Goal: Transaction & Acquisition: Purchase product/service

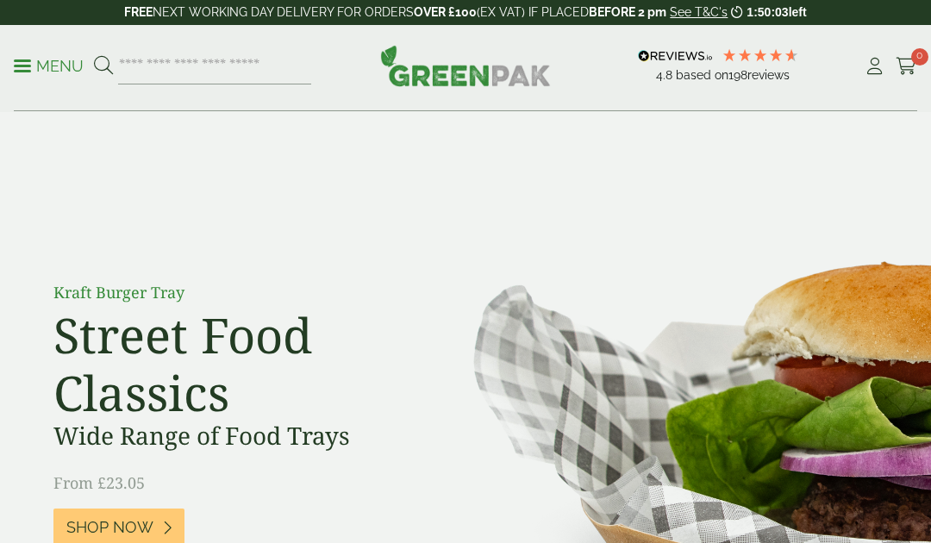
click at [867, 34] on div "Menu 4.8 Based on 198 reviews My Account" at bounding box center [465, 68] width 903 height 86
click at [876, 68] on icon at bounding box center [875, 66] width 22 height 17
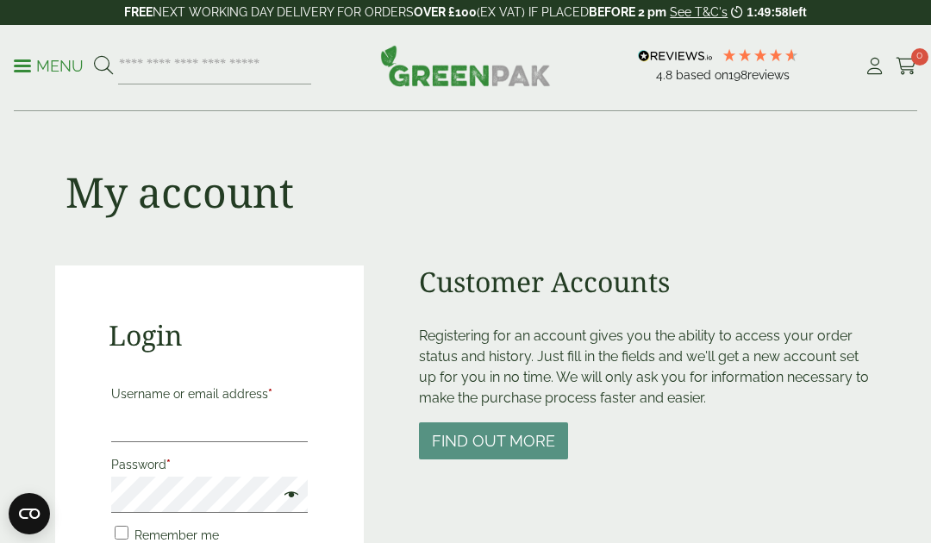
click at [262, 404] on label "Username or email address *" at bounding box center [209, 394] width 196 height 24
click at [262, 406] on input "Username or email address *" at bounding box center [209, 424] width 196 height 36
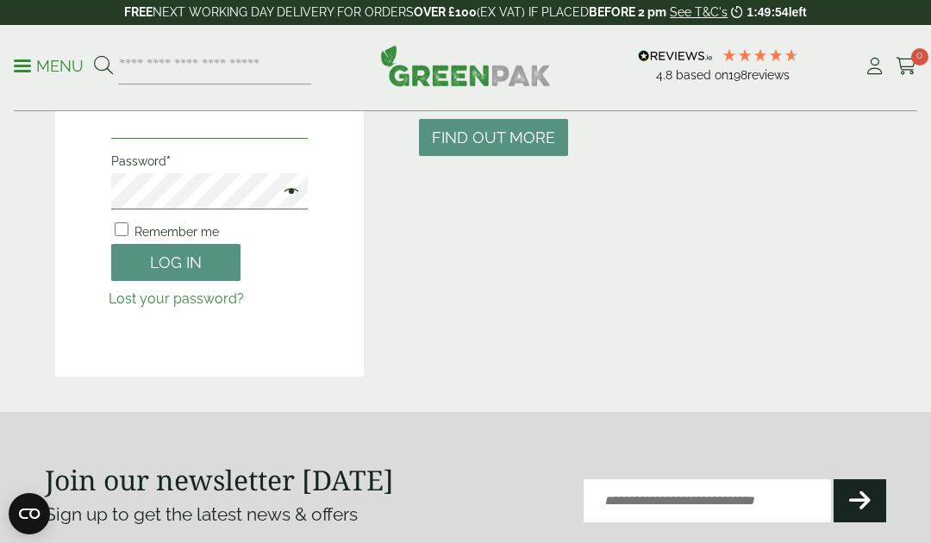
type input "**********"
click at [139, 263] on button "Log in" at bounding box center [175, 262] width 129 height 37
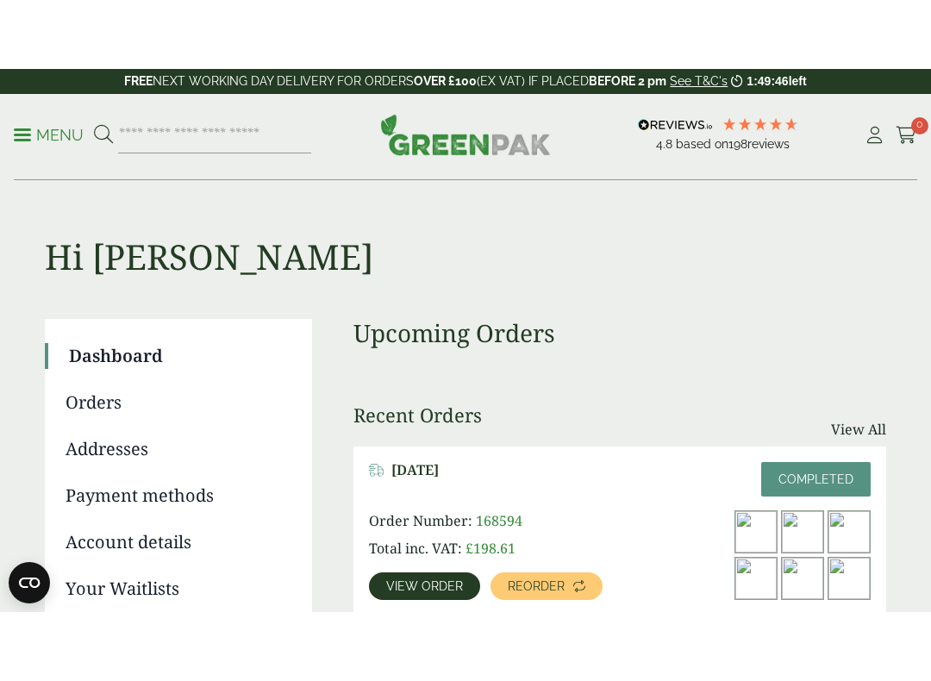
scroll to position [29, 0]
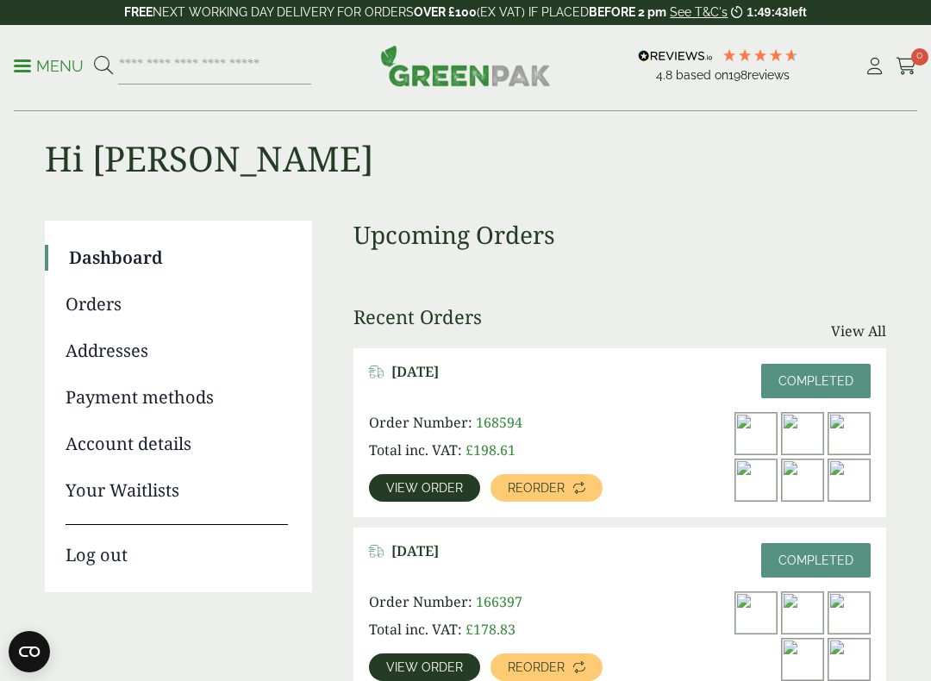
click at [563, 488] on link "Reorder" at bounding box center [546, 488] width 112 height 28
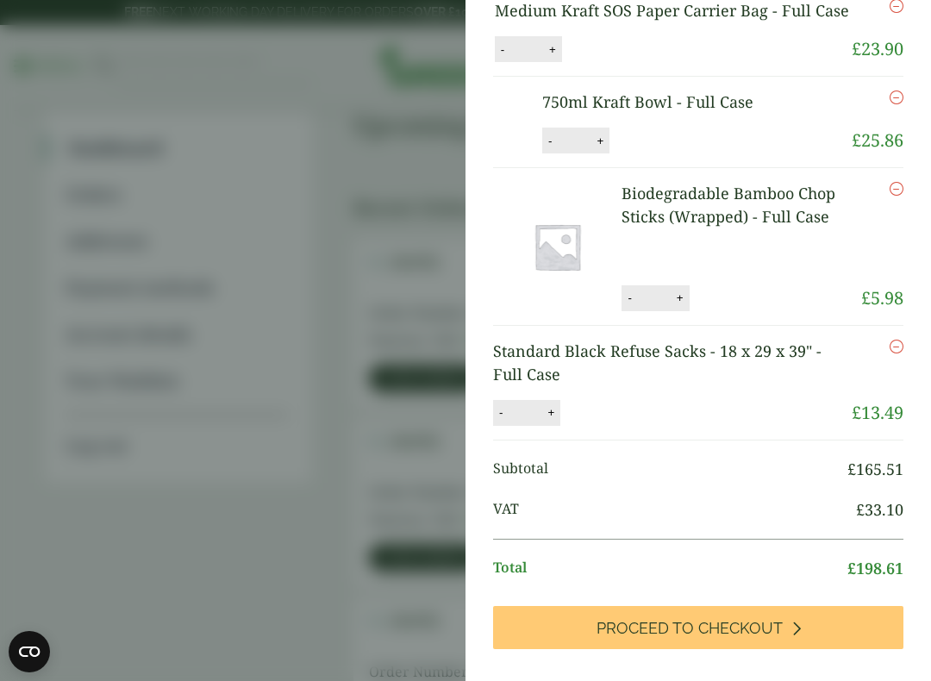
scroll to position [282, 0]
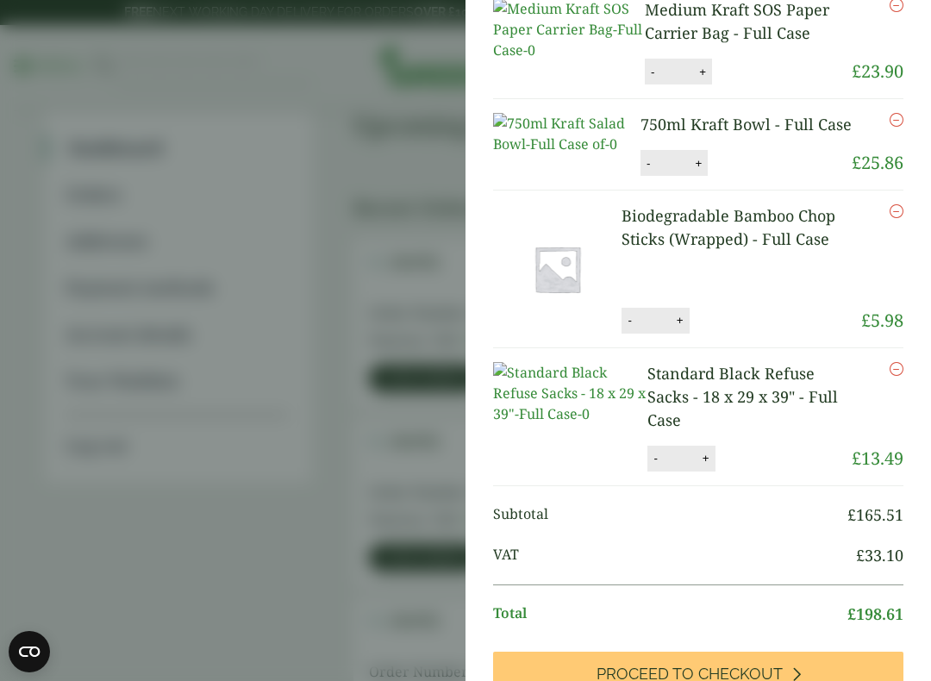
click at [902, 376] on icon "Remove this item" at bounding box center [896, 369] width 14 height 14
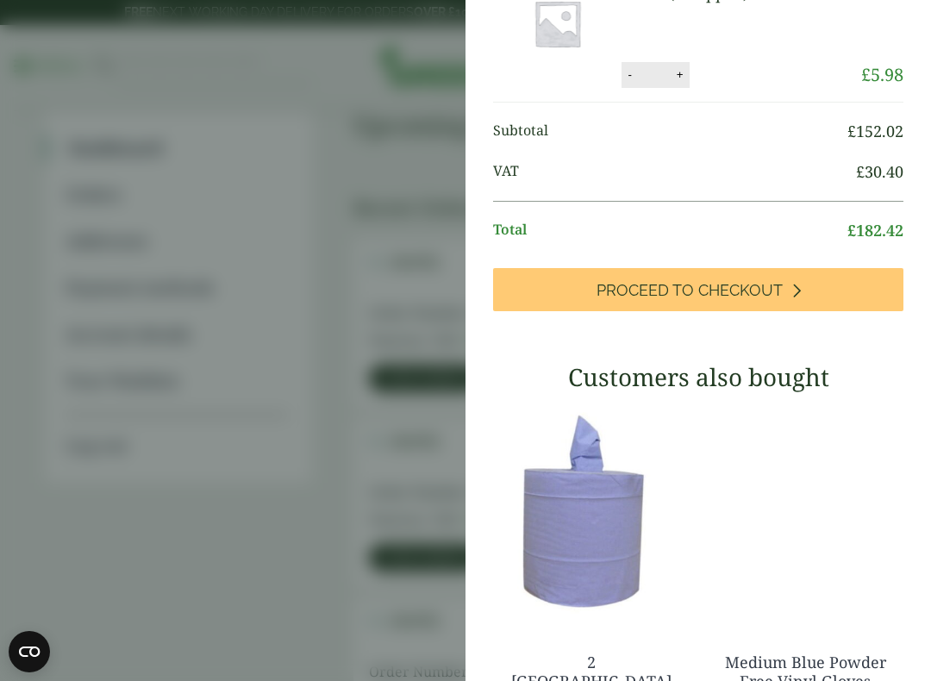
scroll to position [505, 0]
click at [259, 539] on aside "My Basket Clear Domed Lid - Fits 500ml & 750ml - Full Case Clear Domed Lid - Fi…" at bounding box center [465, 340] width 931 height 681
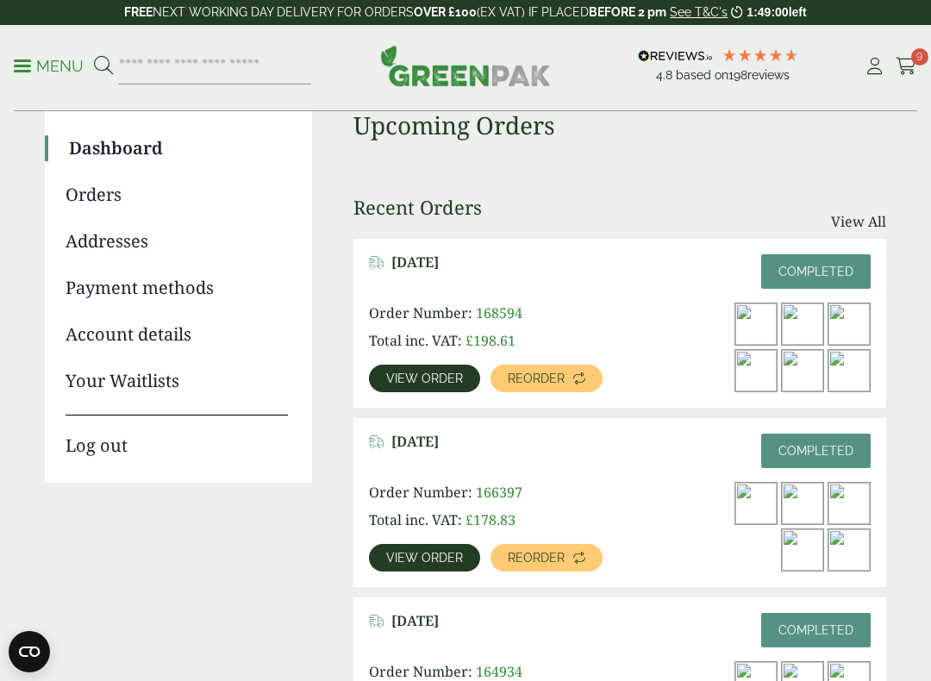
click at [23, 66] on span at bounding box center [22, 66] width 17 height 3
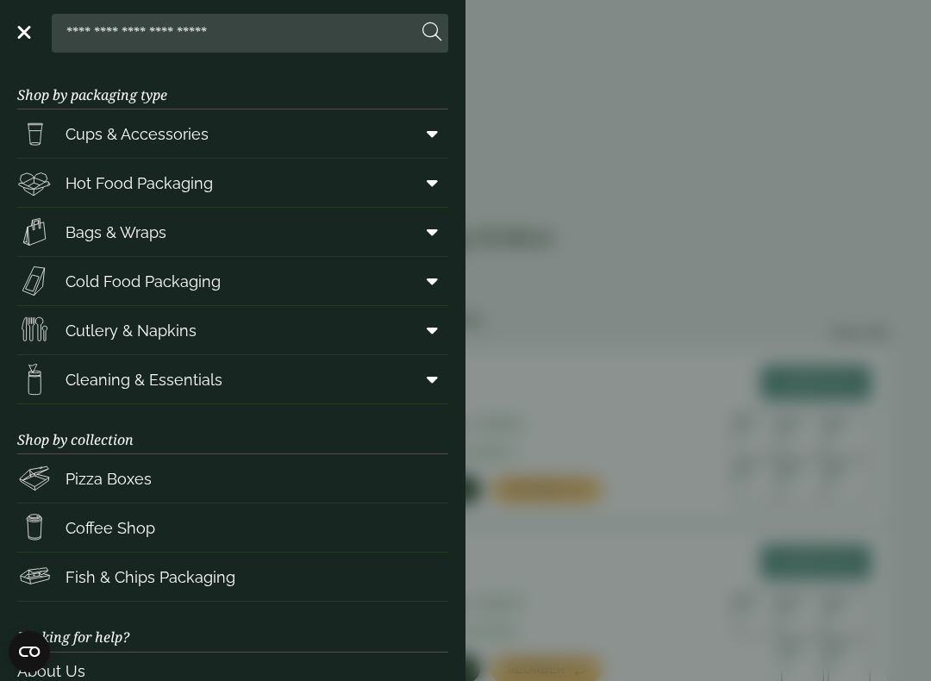
click at [246, 341] on link "Cutlery & Napkins" at bounding box center [232, 330] width 431 height 48
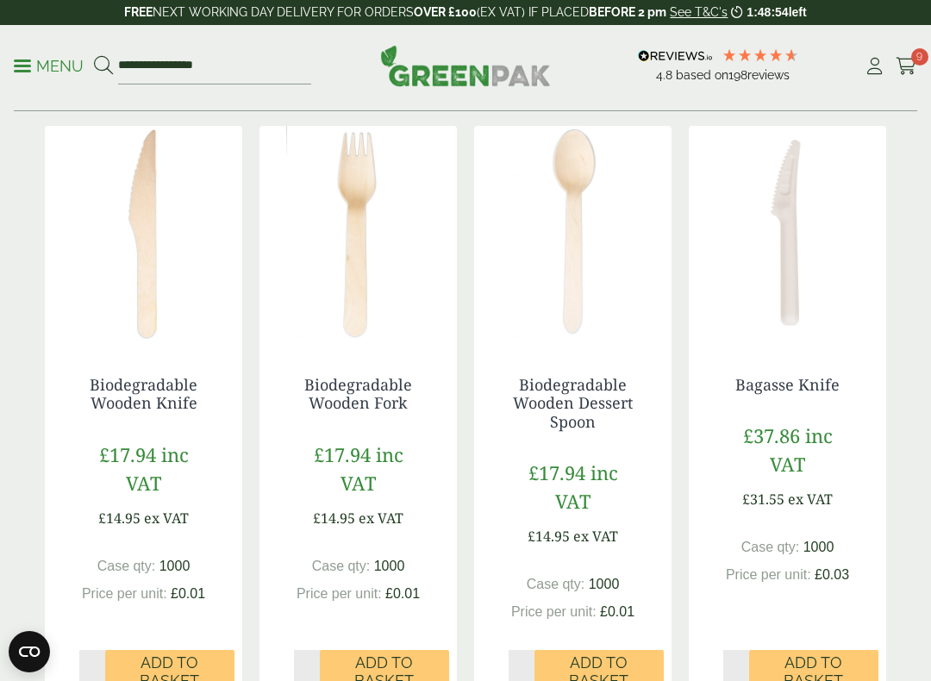
scroll to position [384, 0]
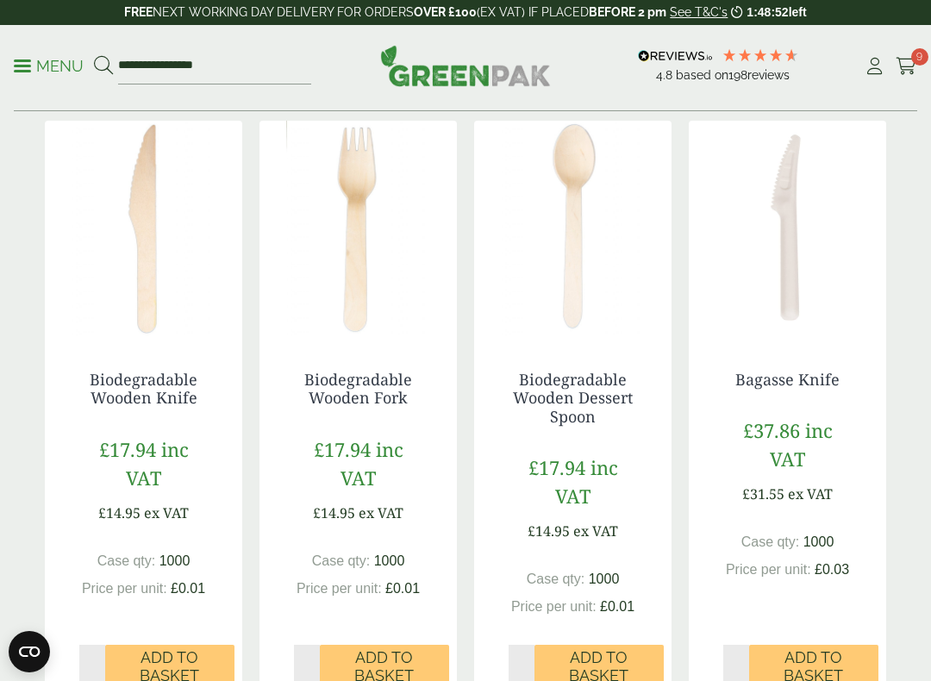
click at [390, 583] on span "Add to Basket" at bounding box center [384, 666] width 105 height 37
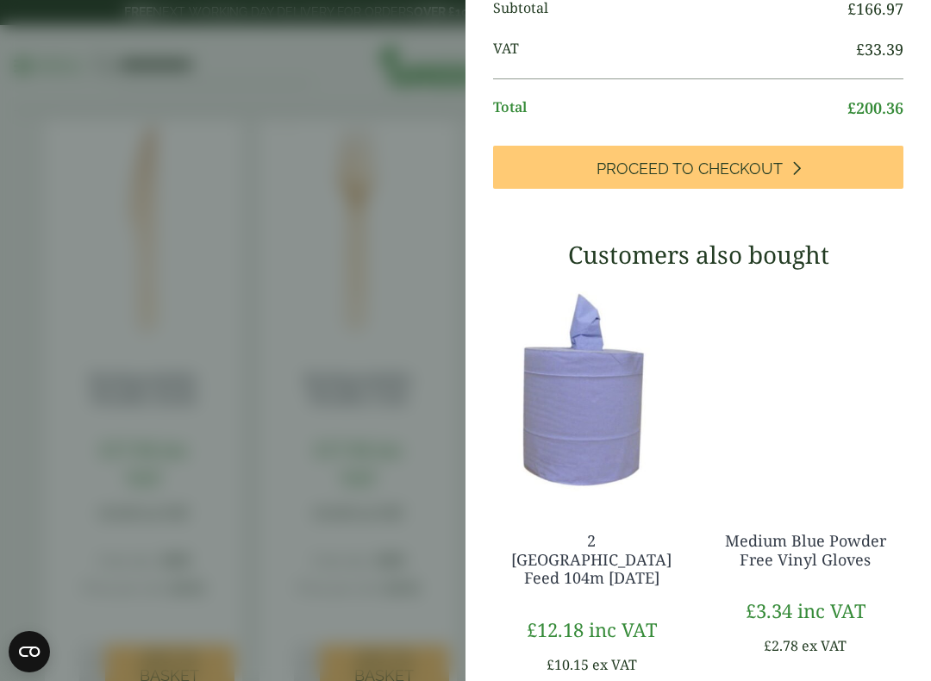
scroll to position [833, 0]
click at [745, 179] on span "Proceed to Checkout" at bounding box center [689, 169] width 186 height 19
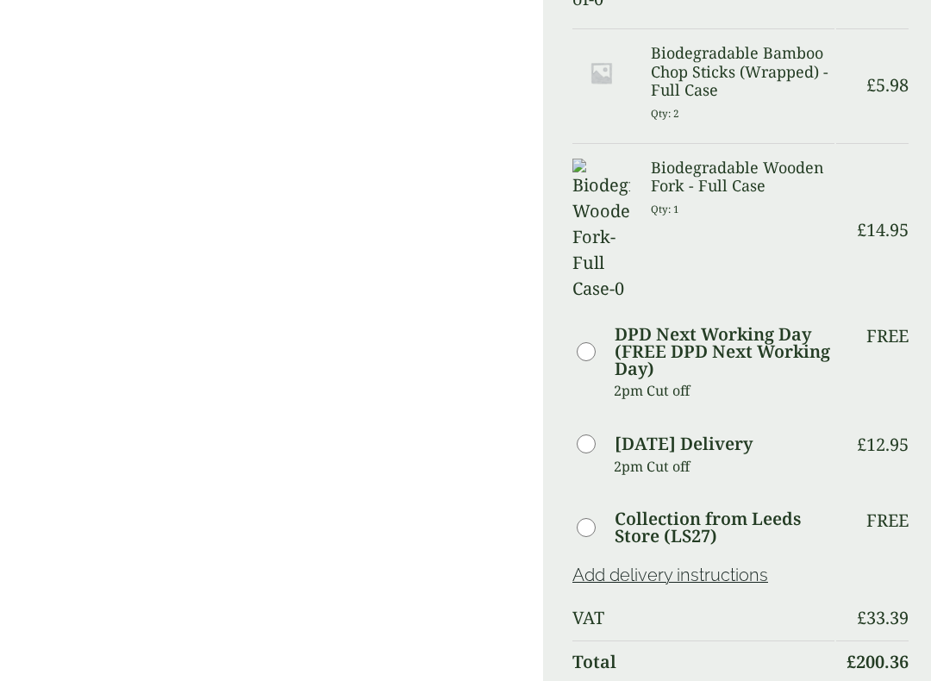
scroll to position [942, 0]
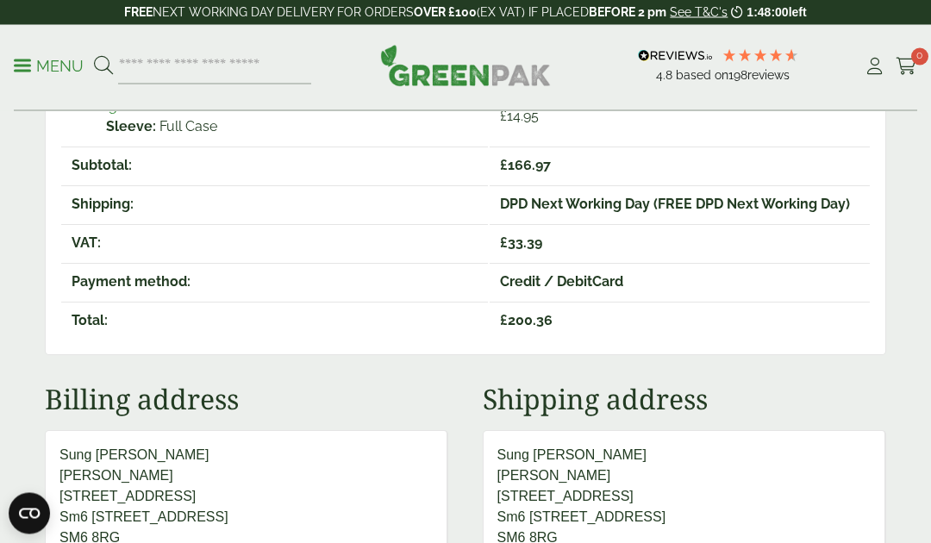
scroll to position [638, 0]
